Goal: Navigation & Orientation: Find specific page/section

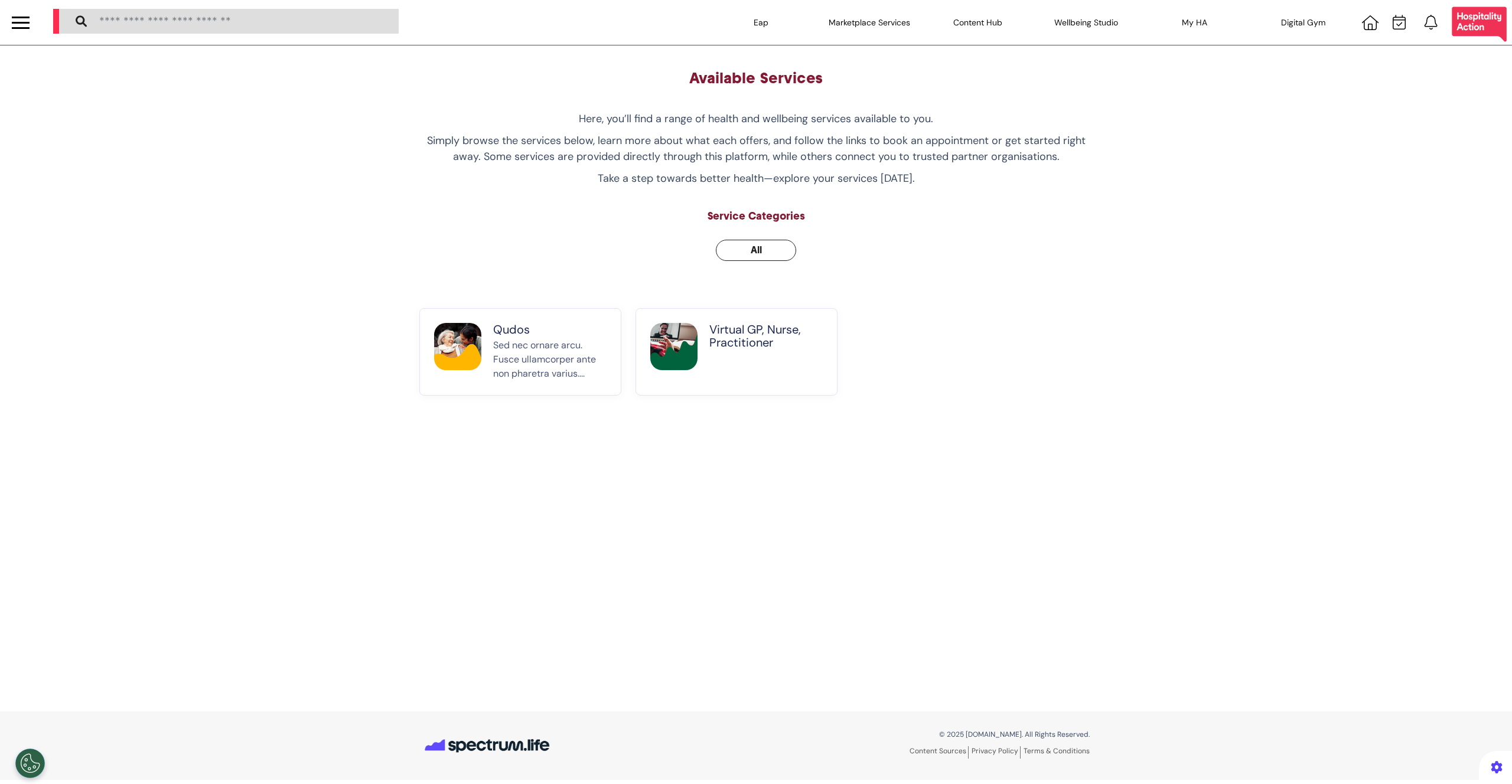
click at [26, 17] on div at bounding box center [21, 17] width 18 height 2
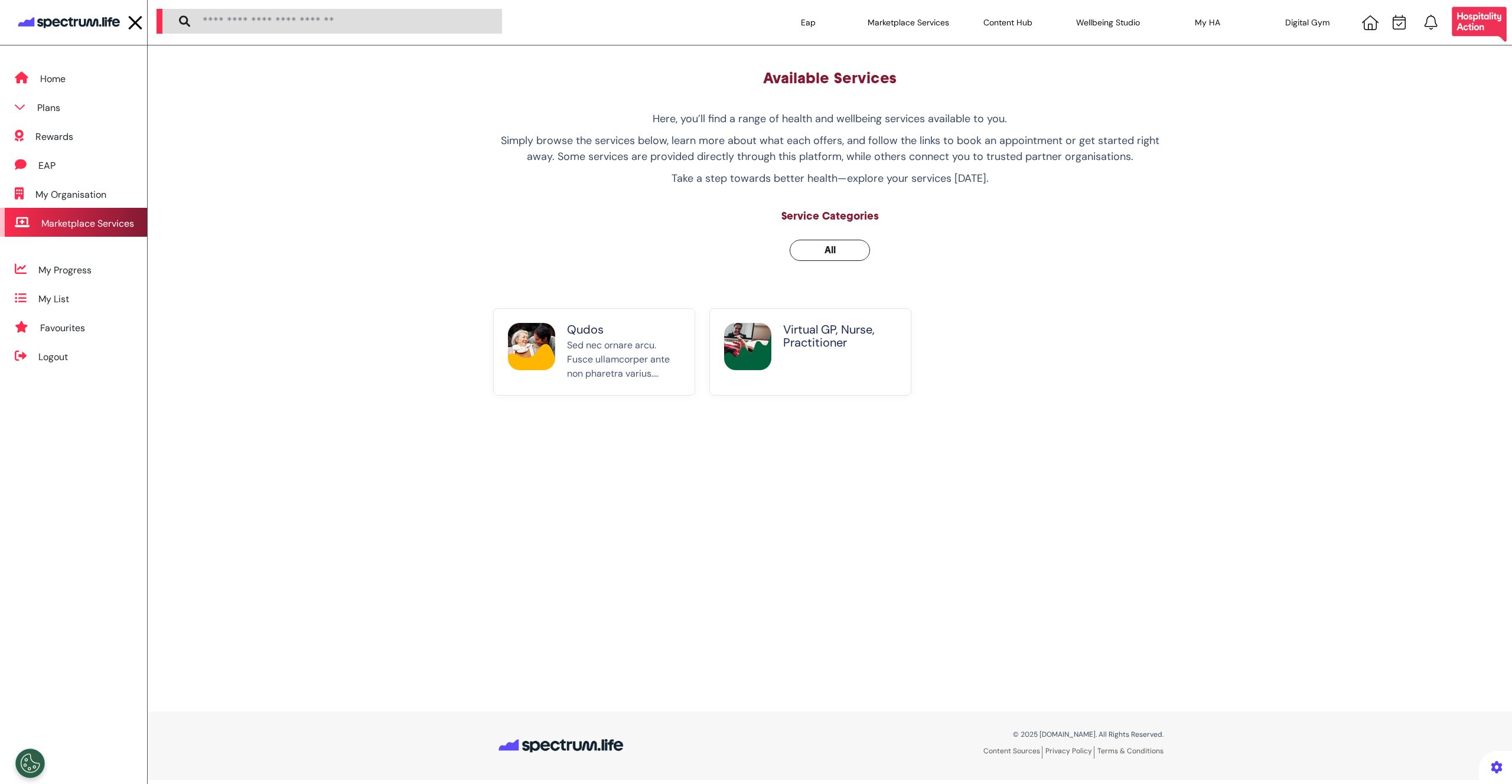
click at [103, 227] on div "Marketplace Services" at bounding box center [88, 224] width 92 height 14
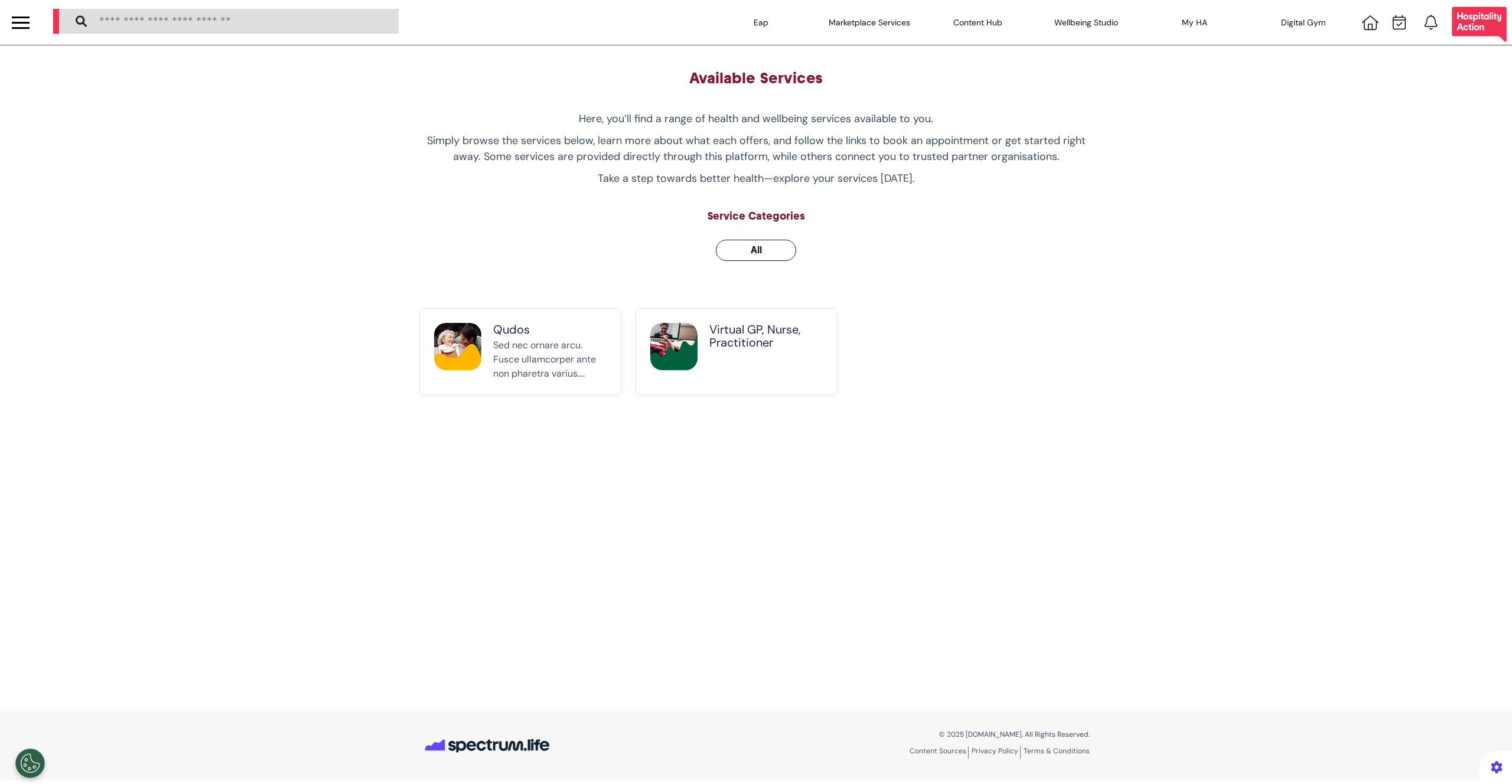
click at [352, 154] on div "Available Services Here, you’ll find a range of health and wellbeing services a…" at bounding box center [756, 378] width 1512 height 666
click at [886, 24] on div "Marketplace Services" at bounding box center [869, 23] width 109 height 33
click at [18, 27] on div at bounding box center [21, 28] width 18 height 2
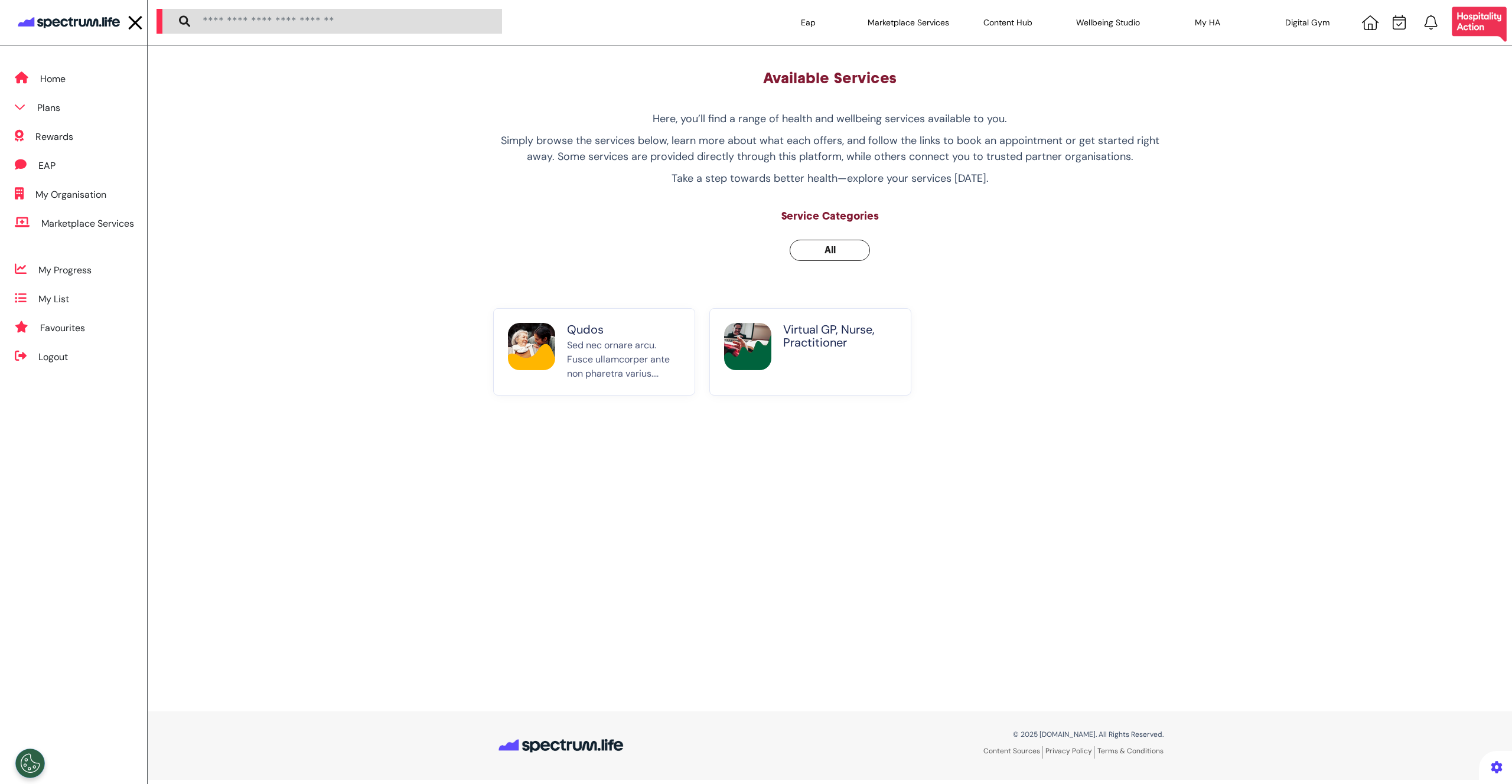
click at [130, 24] on div at bounding box center [136, 23] width 18 height 20
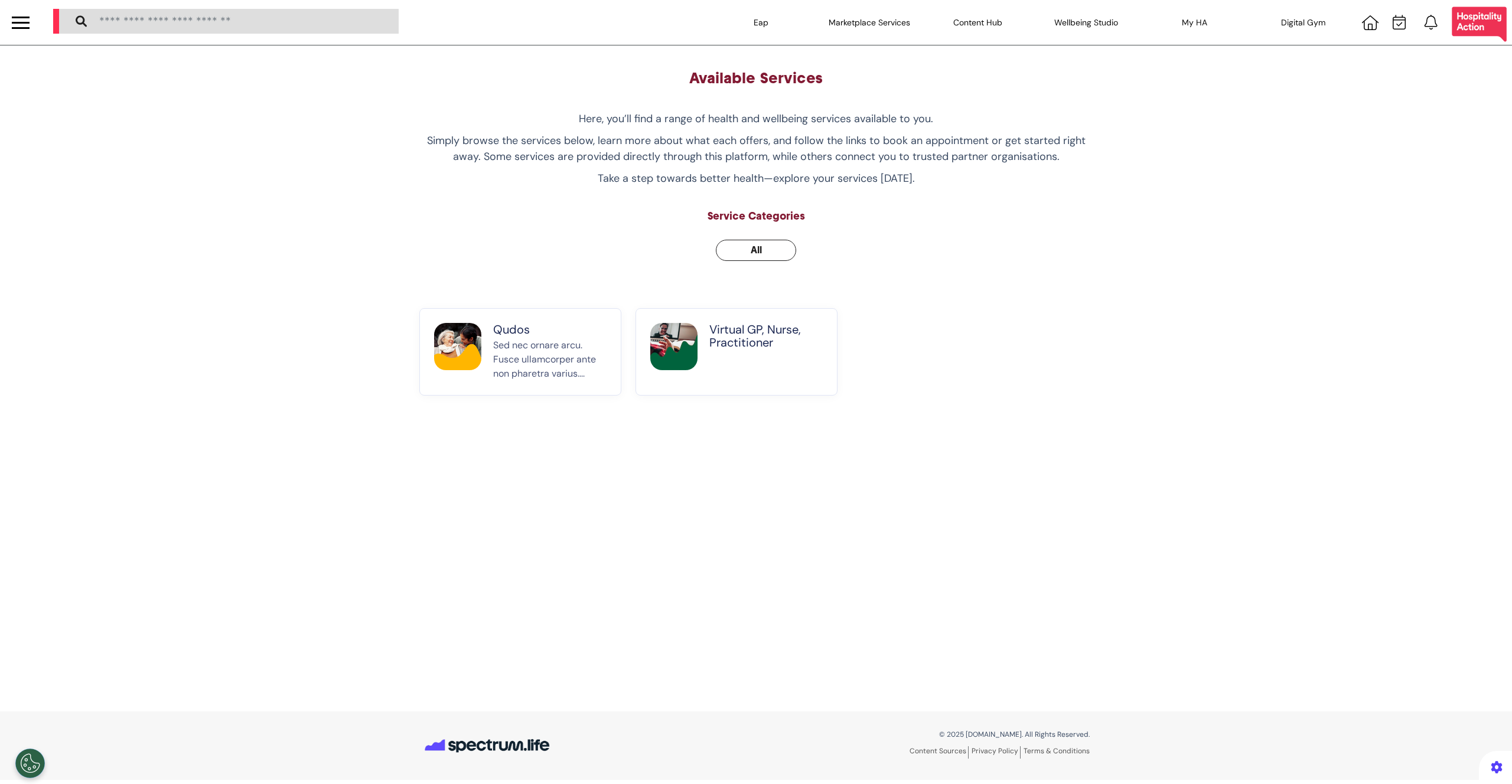
click at [24, 23] on div at bounding box center [21, 23] width 18 height 20
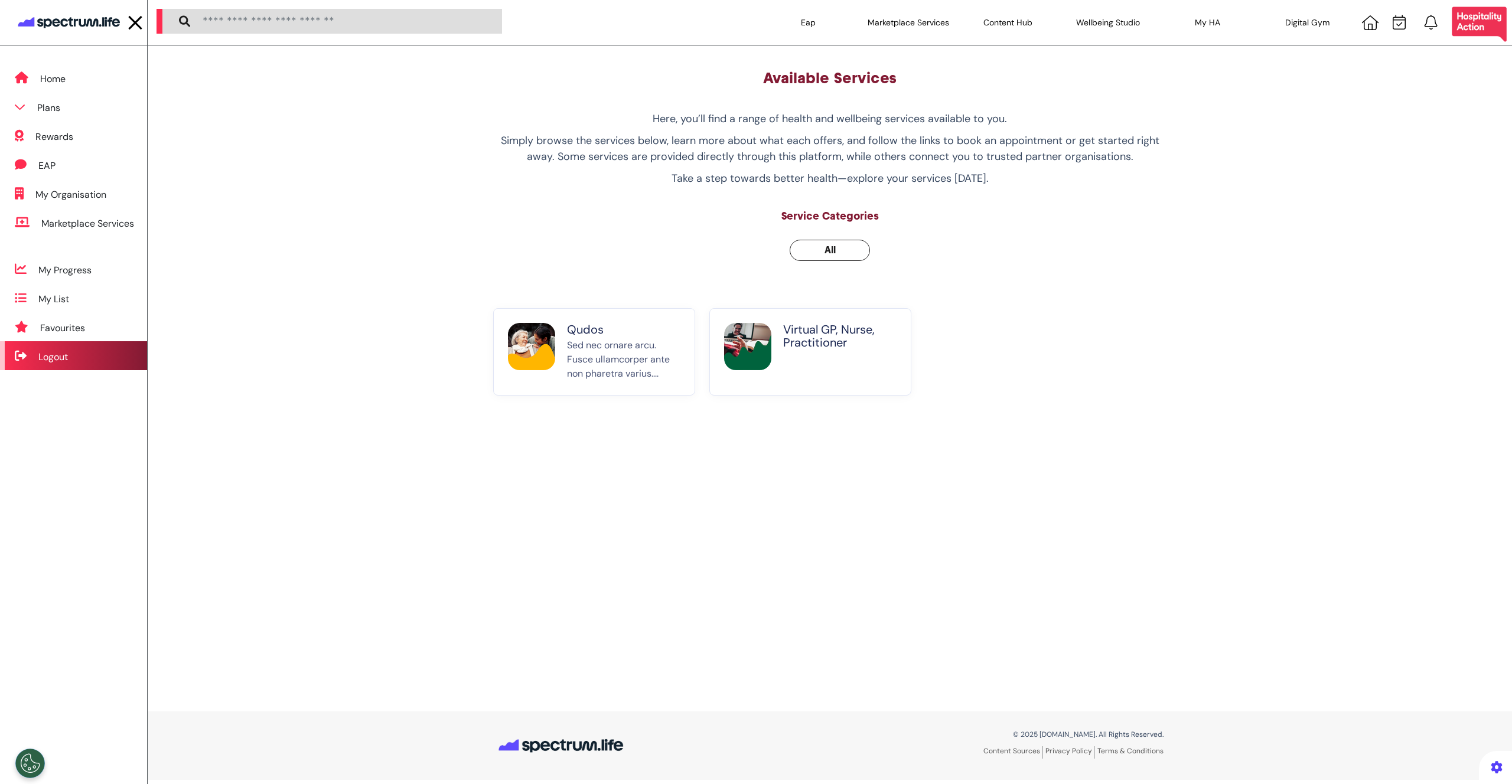
click at [61, 358] on div "Logout" at bounding box center [53, 358] width 30 height 14
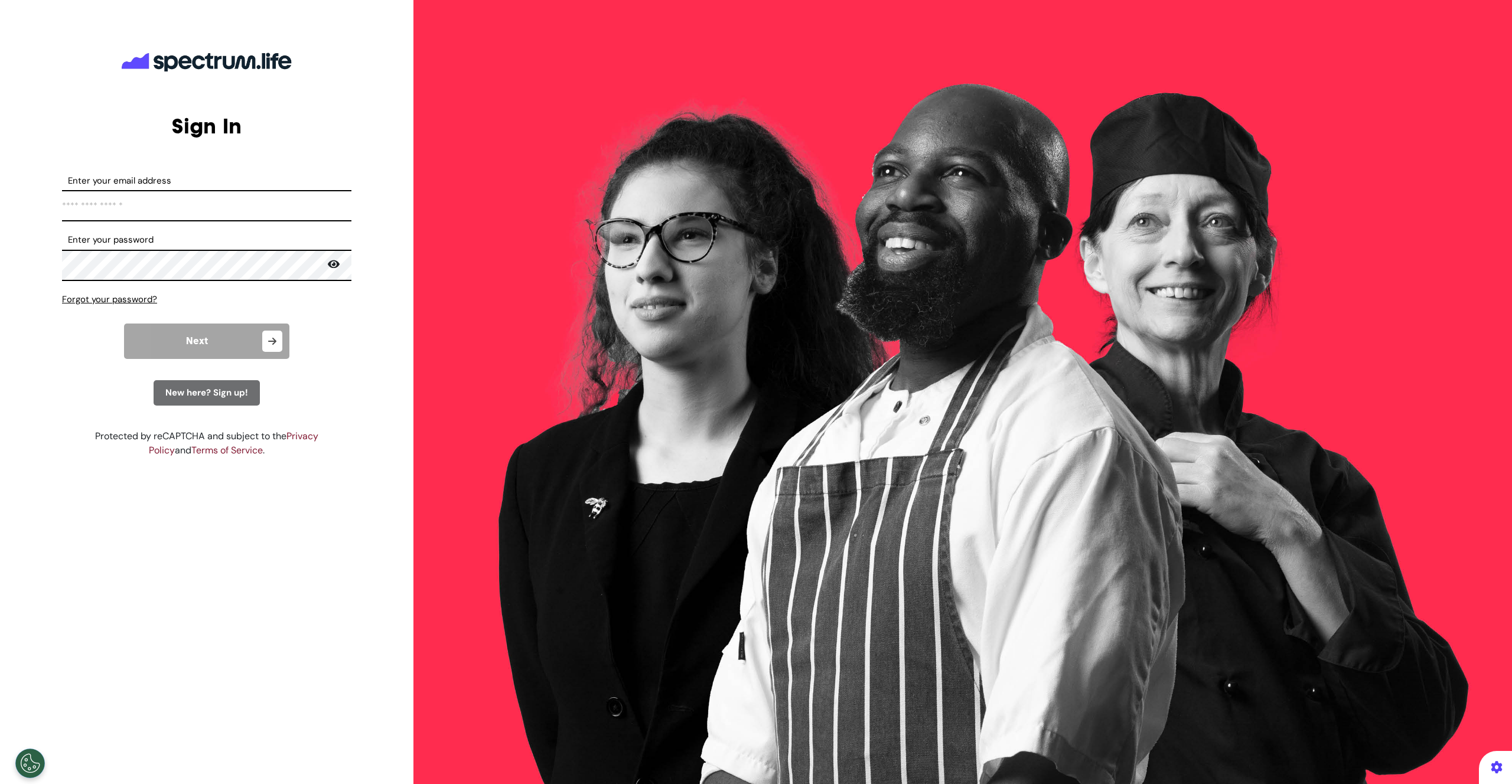
click at [265, 203] on input "Enter your email address" at bounding box center [206, 206] width 290 height 32
type input "**********"
click at [338, 268] on icon at bounding box center [333, 264] width 12 height 11
click at [338, 268] on icon at bounding box center [333, 264] width 14 height 11
click at [336, 263] on icon at bounding box center [333, 264] width 12 height 11
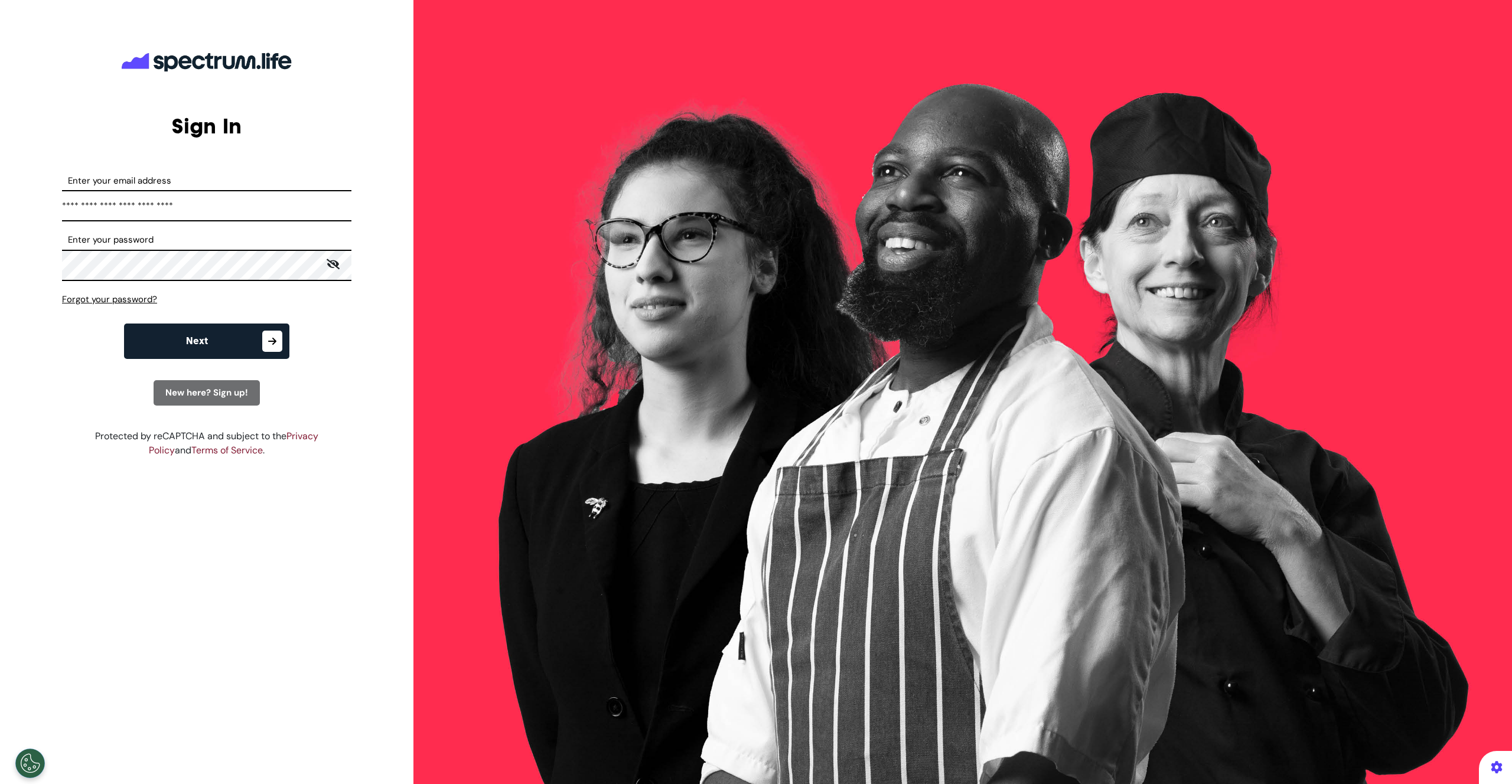
click at [225, 333] on button "Next" at bounding box center [206, 340] width 166 height 35
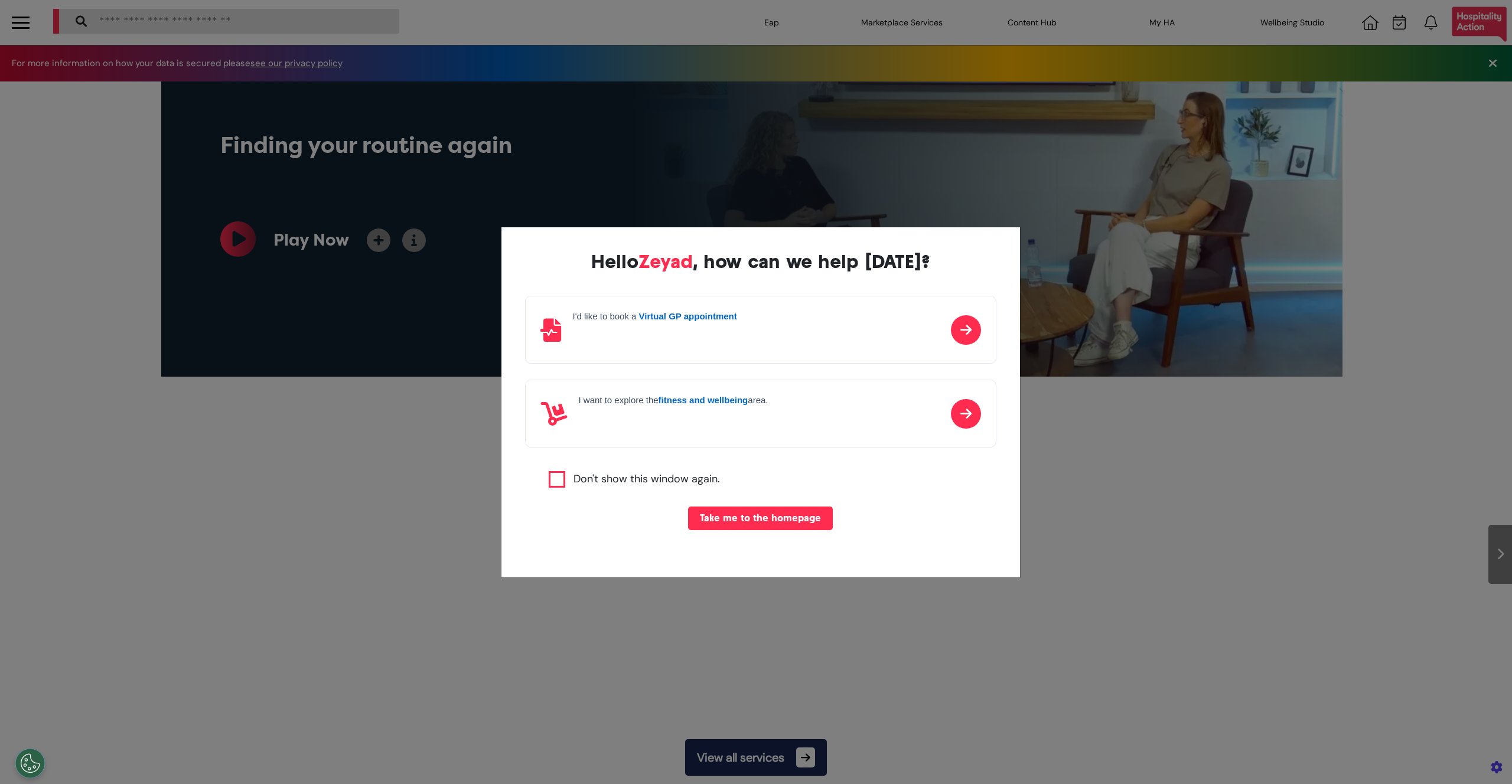
scroll to position [0, 590]
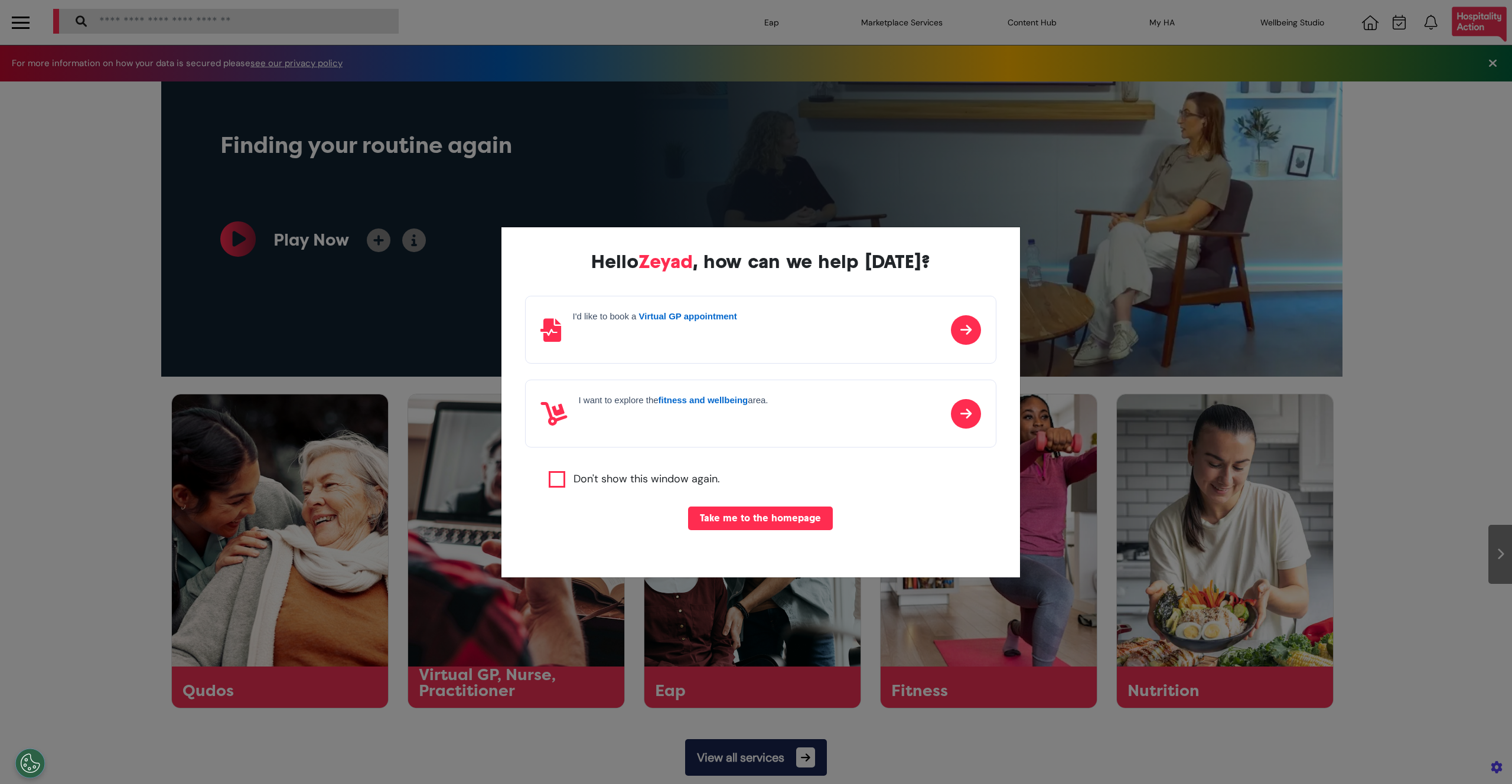
click at [766, 518] on button "Take me to the homepage" at bounding box center [761, 519] width 145 height 24
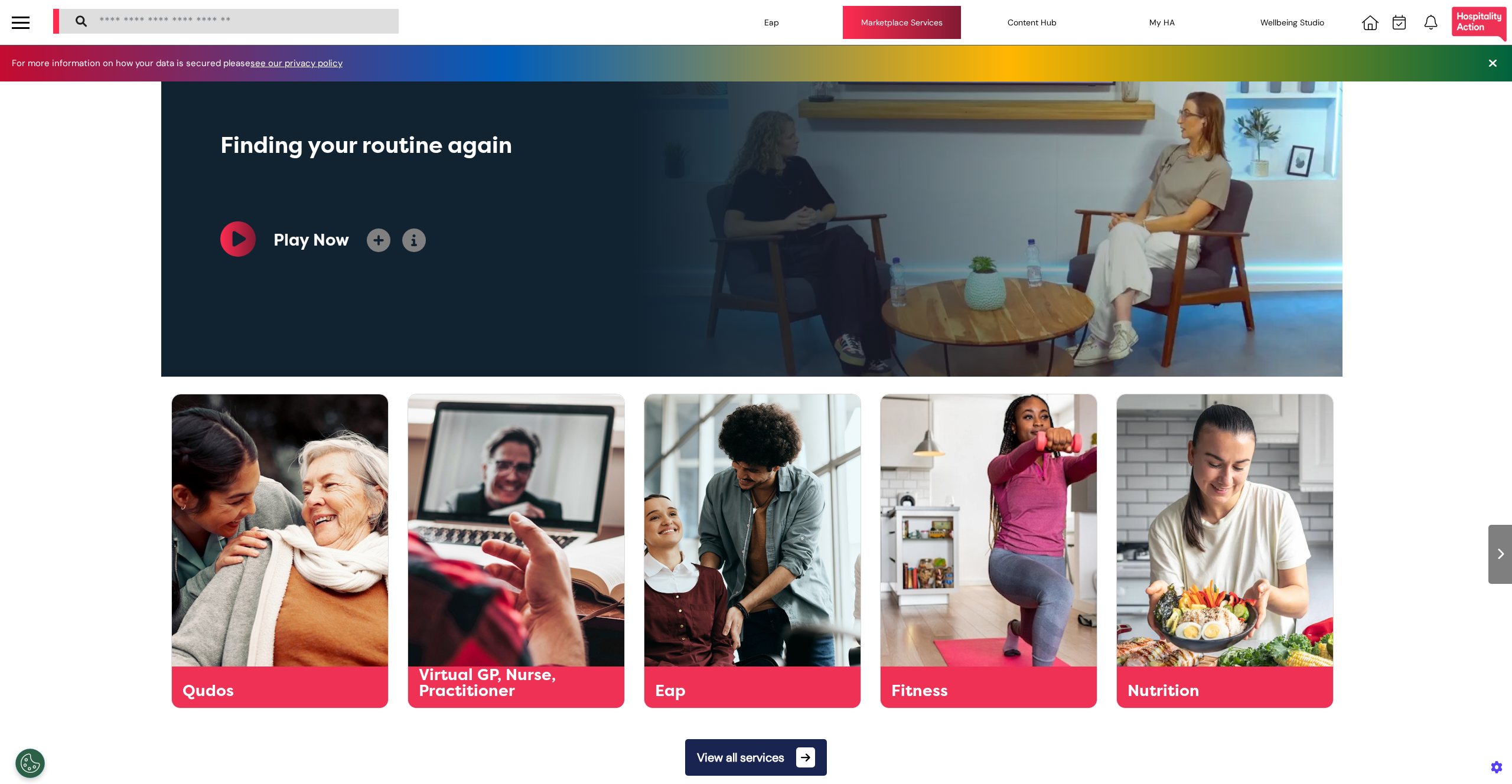
click at [922, 18] on div "Marketplace Services" at bounding box center [902, 23] width 118 height 33
click at [21, 20] on div at bounding box center [21, 23] width 18 height 20
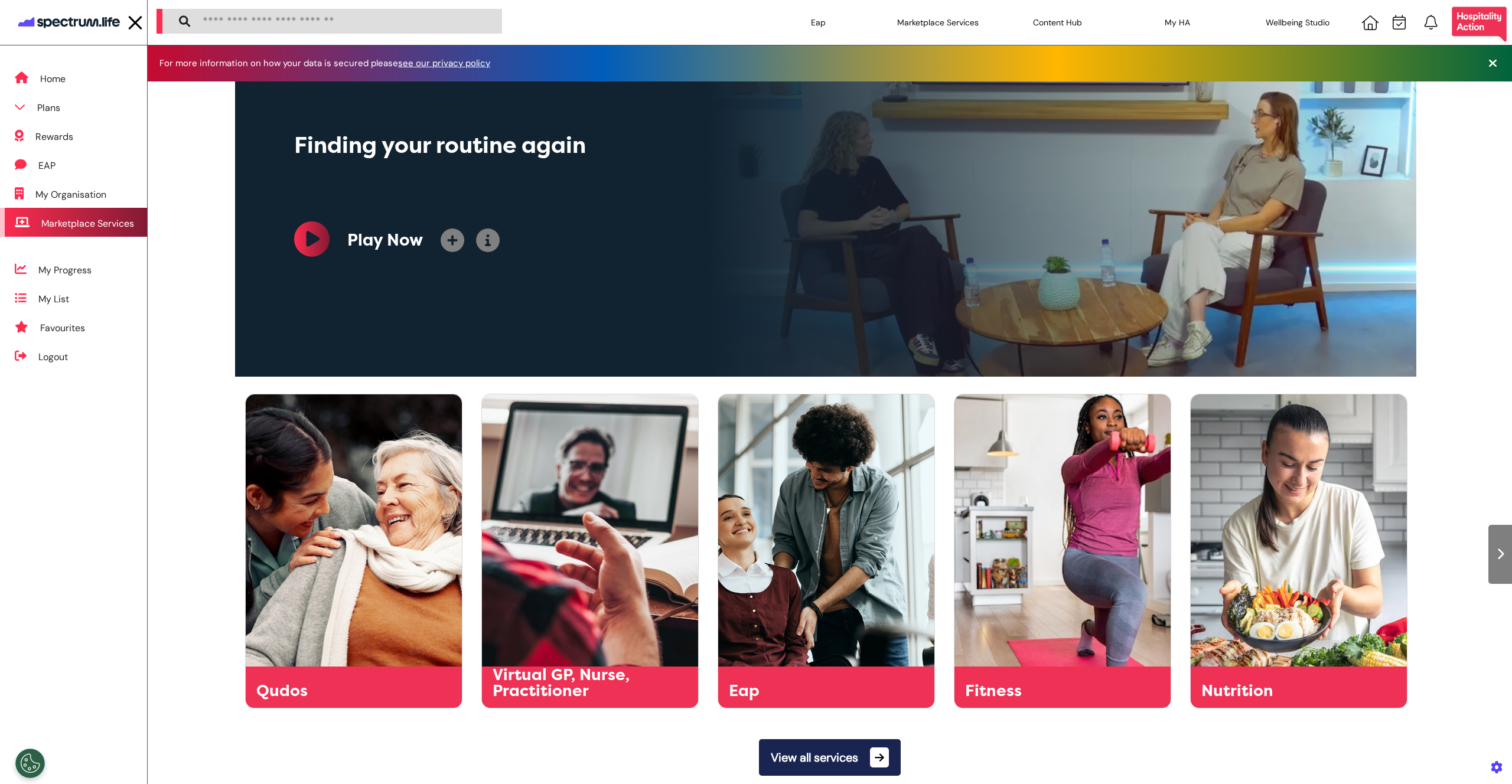
click at [79, 211] on div "Marketplace Services" at bounding box center [73, 223] width 147 height 29
